Goal: Check status

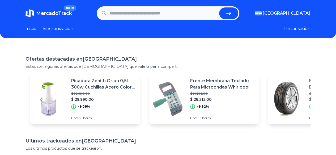
paste input "**********"
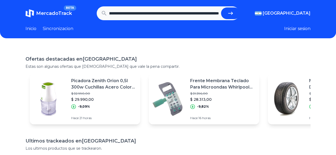
click at [229, 15] on icon "submit" at bounding box center [230, 13] width 6 height 6
type input "**********"
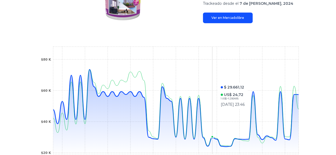
scroll to position [133, 0]
